Goal: Check status: Check status

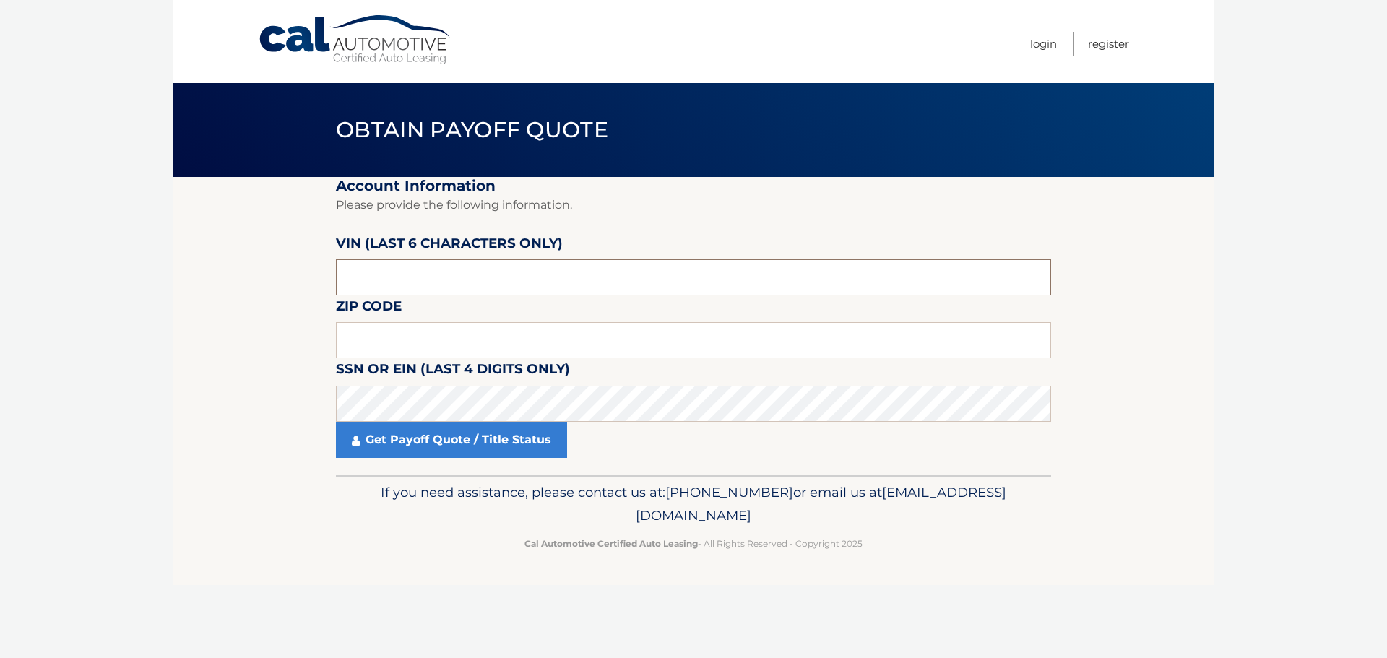
click at [538, 285] on input "text" at bounding box center [693, 277] width 715 height 36
click at [392, 340] on input "text" at bounding box center [693, 340] width 715 height 36
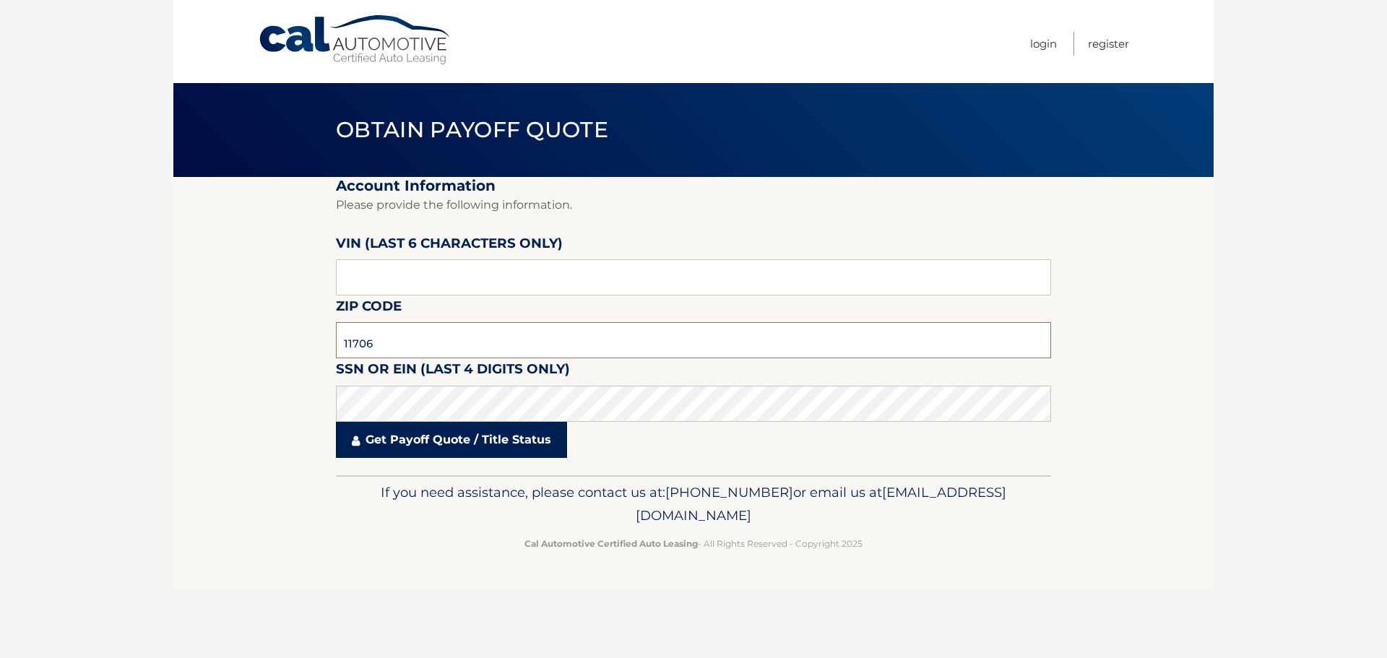
type input "11706"
click at [549, 410] on fieldset "Account Information Please provide the following information. VIN (last 6 chara…" at bounding box center [693, 326] width 715 height 298
click at [491, 455] on link "Get Payoff Quote / Title Status" at bounding box center [451, 440] width 231 height 36
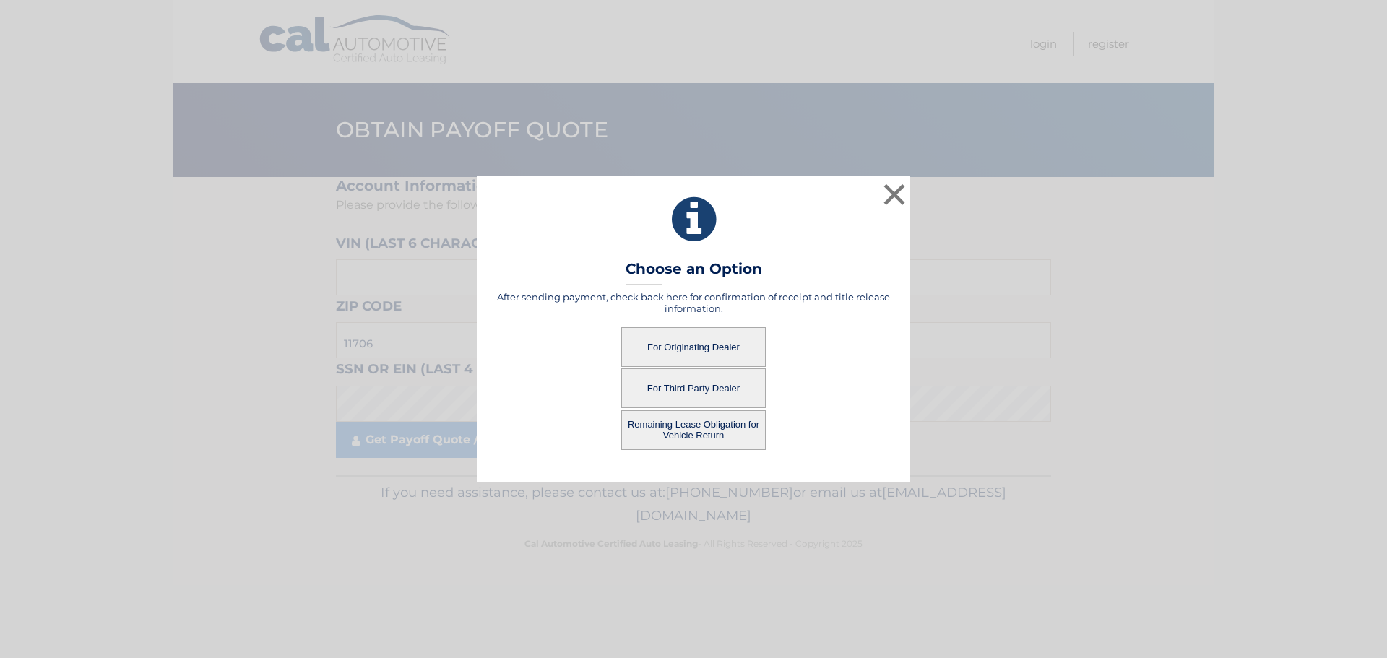
click at [669, 345] on button "For Originating Dealer" at bounding box center [693, 347] width 145 height 40
click at [673, 342] on button "For Originating Dealer" at bounding box center [693, 347] width 145 height 40
